Goal: Transaction & Acquisition: Purchase product/service

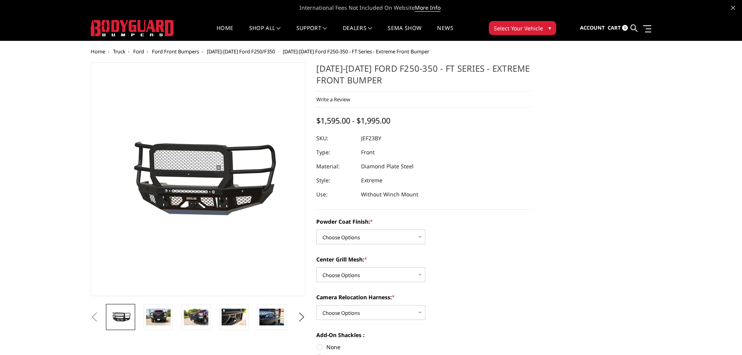
scroll to position [39, 0]
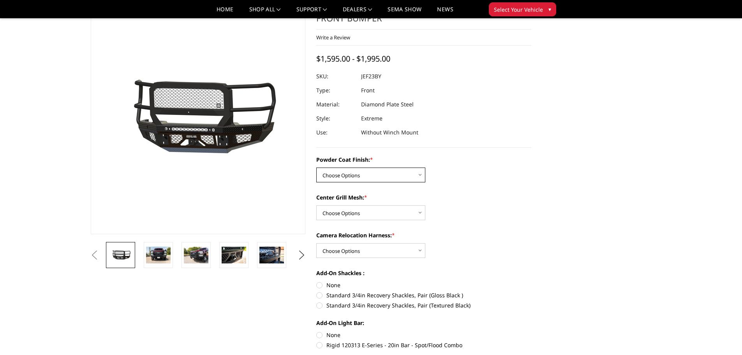
click at [418, 181] on select "Choose Options Bare Metal Gloss Black Powder Coat Textured Black Powder Coat" at bounding box center [370, 174] width 109 height 15
select select "3265"
click at [316, 167] on select "Choose Options Bare Metal Gloss Black Powder Coat Textured Black Powder Coat" at bounding box center [370, 174] width 109 height 15
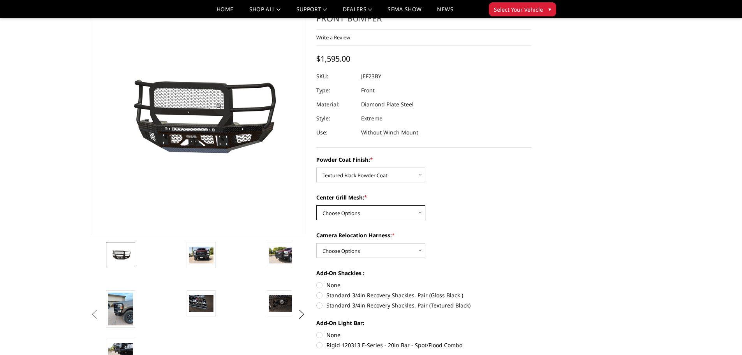
click at [413, 214] on select "Choose Options WITH Expanded Metal in Center Grill WITHOUT Expanded Metal in Ce…" at bounding box center [370, 212] width 109 height 15
select select "3266"
click at [316, 205] on select "Choose Options WITH Expanded Metal in Center Grill WITHOUT Expanded Metal in Ce…" at bounding box center [370, 212] width 109 height 15
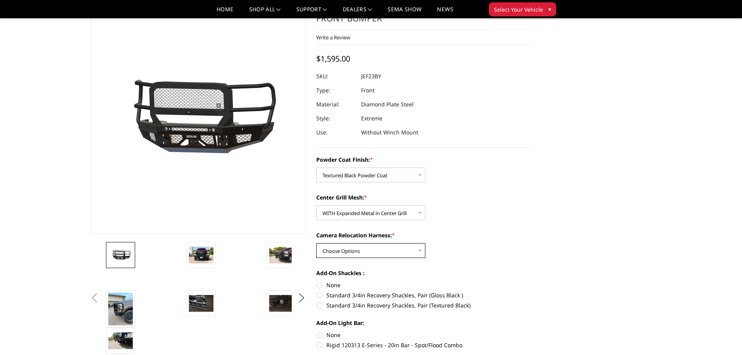
click at [413, 247] on select "Choose Options WITH Camera Relocation Harness WITHOUT Camera Relocation Harness" at bounding box center [370, 250] width 109 height 15
select select "3269"
click at [316, 243] on select "Choose Options WITH Camera Relocation Harness WITHOUT Camera Relocation Harness" at bounding box center [370, 250] width 109 height 15
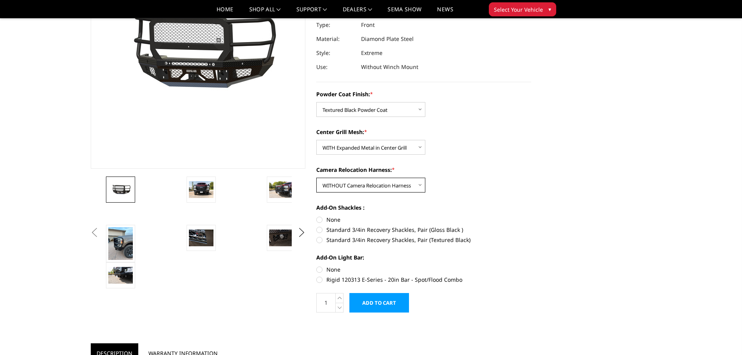
scroll to position [117, 0]
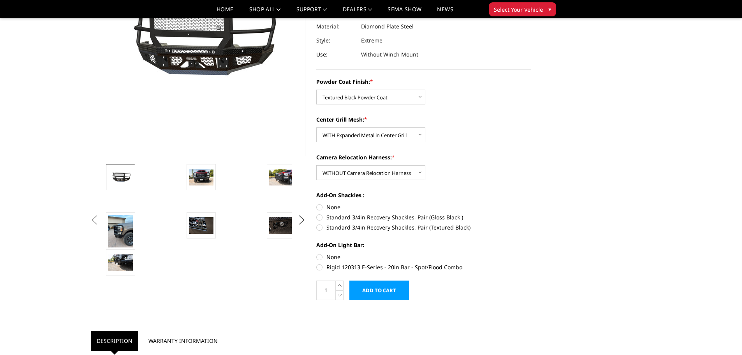
click at [401, 228] on label "Standard 3/4in Recovery Shackles, Pair (Textured Black)" at bounding box center [423, 227] width 215 height 8
click at [531, 213] on input "Standard 3/4in Recovery Shackles, Pair (Textured Black)" at bounding box center [531, 213] width 0 height 0
radio input "true"
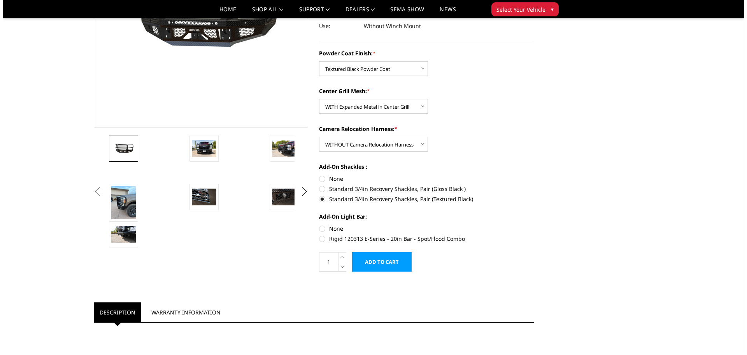
scroll to position [156, 0]
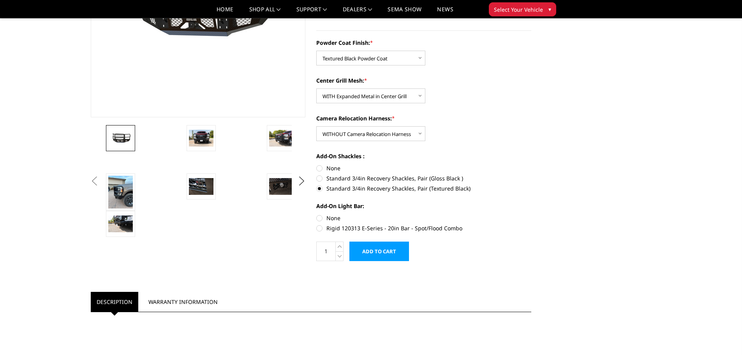
click at [386, 249] on input "Add to Cart" at bounding box center [379, 250] width 60 height 19
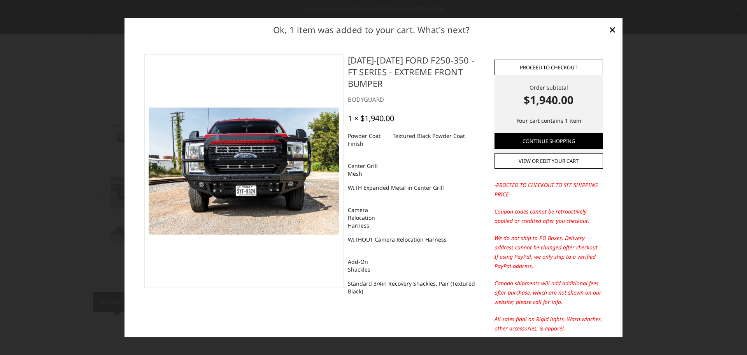
click at [550, 72] on link "Proceed to checkout" at bounding box center [549, 68] width 109 height 16
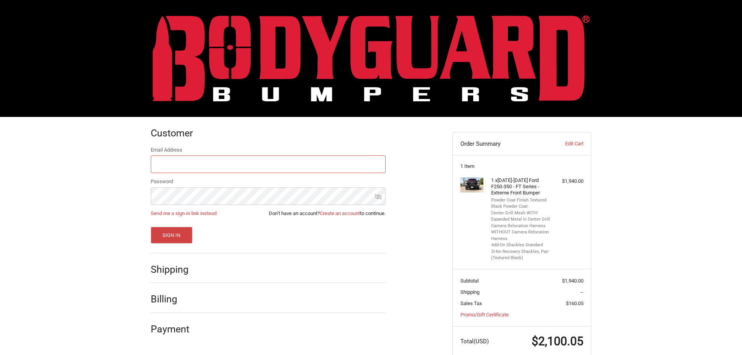
scroll to position [16, 0]
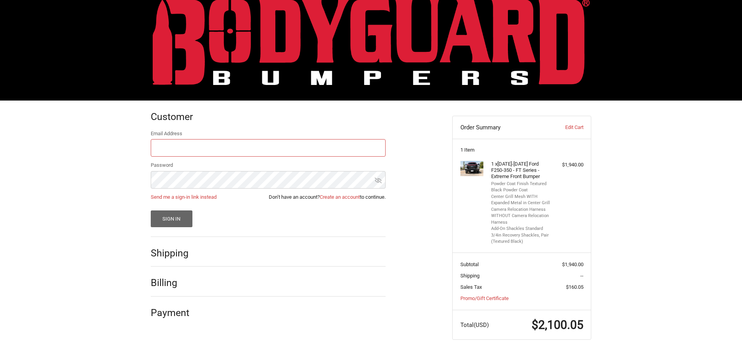
type input "kf7153@gmail.com"
click at [170, 216] on button "Sign In" at bounding box center [172, 218] width 42 height 17
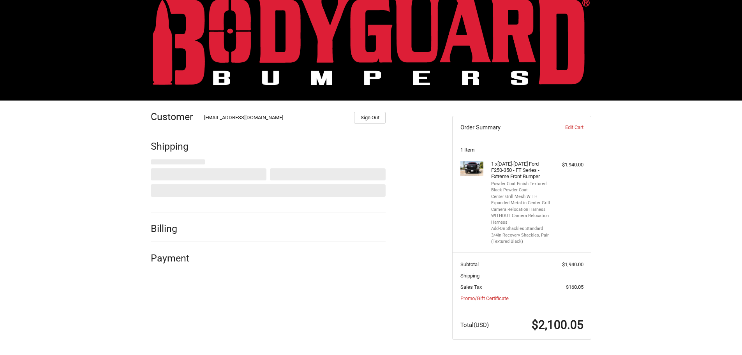
select select "US"
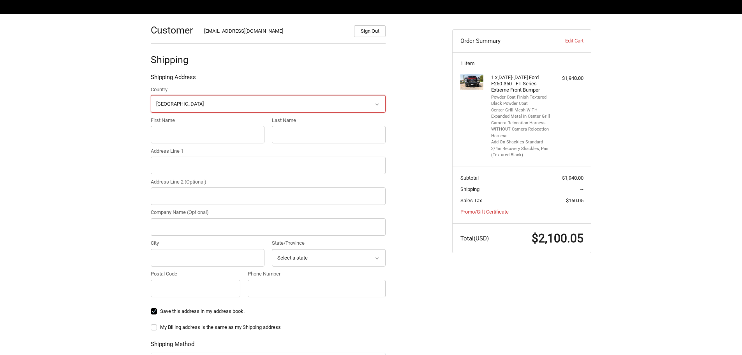
scroll to position [114, 0]
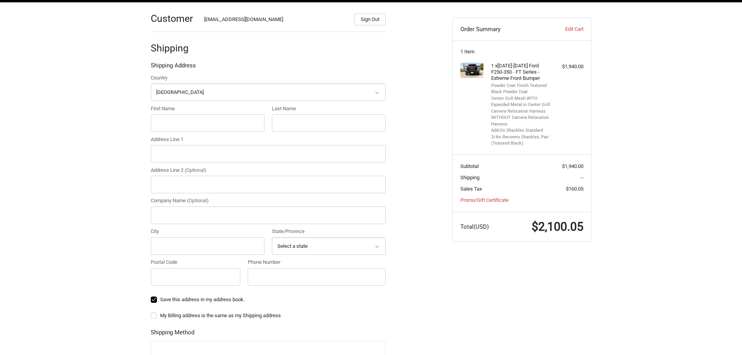
click at [219, 103] on div "Country Select a country Afghanistan Åland Islands Albania Algeria American Sam…" at bounding box center [268, 181] width 243 height 215
click at [220, 118] on input "First Name" at bounding box center [208, 123] width 114 height 18
type input "Kyle"
type input "Ferrier"
type input "14270 nw holly rd"
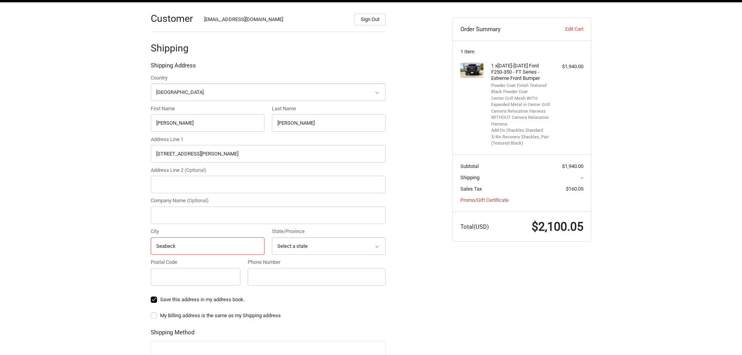
type input "Seabeck"
select select "WA"
type input "98380"
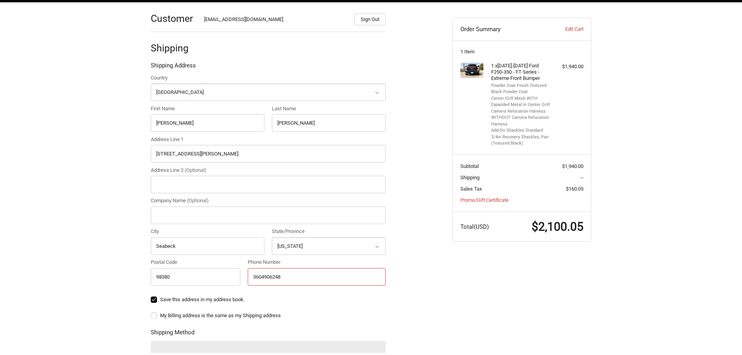
type input "3604906248"
click at [121, 176] on div "Customer kf7153@gmail.com Sign Out Shipping Shipping Address Country Select a c…" at bounding box center [371, 257] width 742 height 510
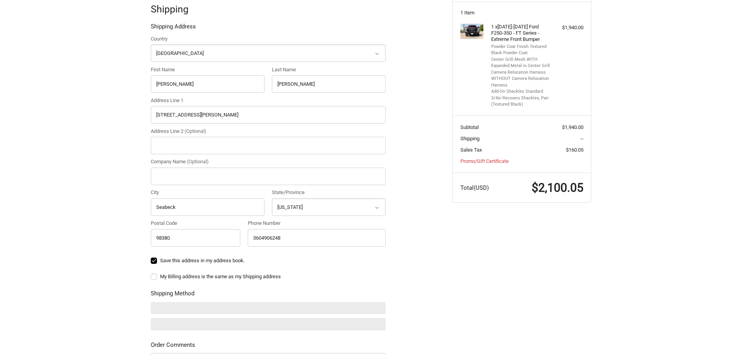
click at [153, 277] on label "My Billing address is the same as my Shipping address" at bounding box center [268, 276] width 235 height 6
click at [151, 273] on input "My Billing address is the same as my Shipping address" at bounding box center [151, 272] width 0 height 0
checkbox input "true"
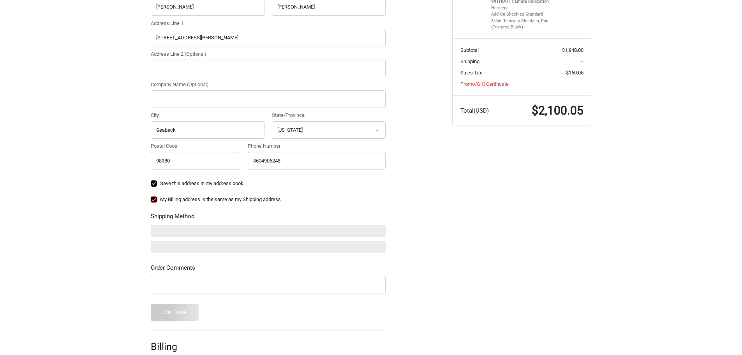
scroll to position [231, 0]
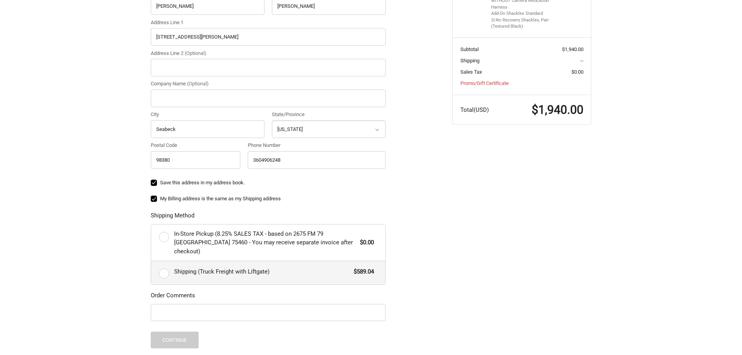
click at [160, 263] on label "Shipping (Truck Freight with Liftgate) $589.04" at bounding box center [268, 272] width 234 height 23
click at [151, 261] on input "Shipping (Truck Freight with Liftgate) $589.04" at bounding box center [151, 261] width 0 height 0
radio input "true"
